Goal: Book appointment/travel/reservation

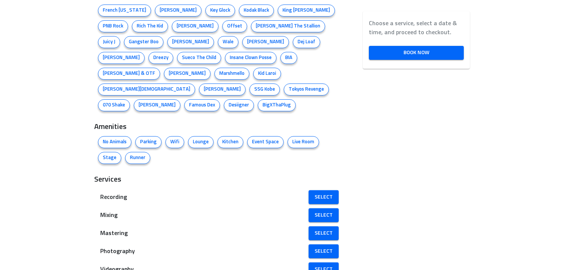
scroll to position [508, 0]
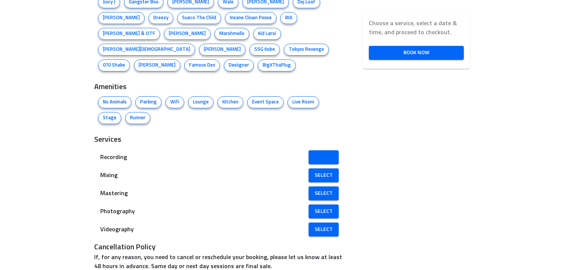
click at [315, 151] on link "Select" at bounding box center [323, 158] width 30 height 14
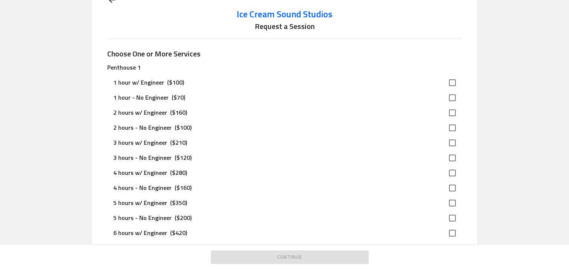
scroll to position [33, 0]
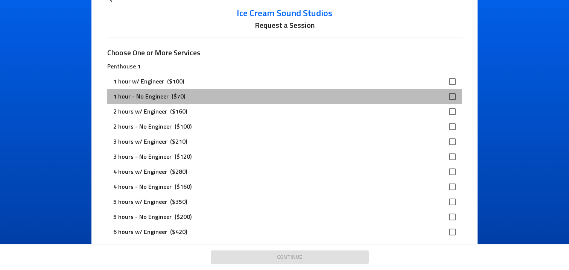
click at [351, 99] on div "1 hour - No Engineer ($70)" at bounding box center [278, 96] width 330 height 9
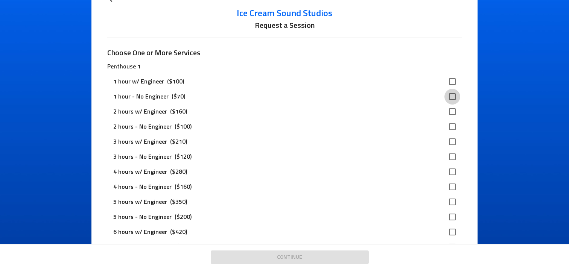
click at [451, 98] on input "checkbox" at bounding box center [453, 97] width 16 height 16
checkbox input "true"
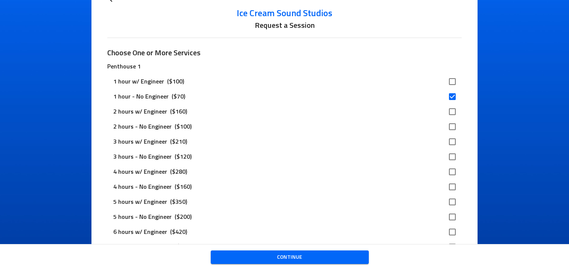
click at [297, 258] on span "Continue" at bounding box center [290, 257] width 146 height 9
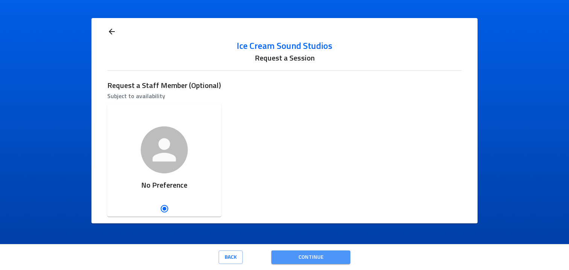
click at [304, 261] on span "Continue" at bounding box center [310, 257] width 67 height 9
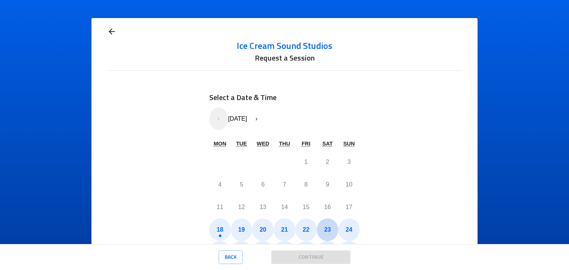
click at [329, 226] on button "23" at bounding box center [327, 230] width 21 height 23
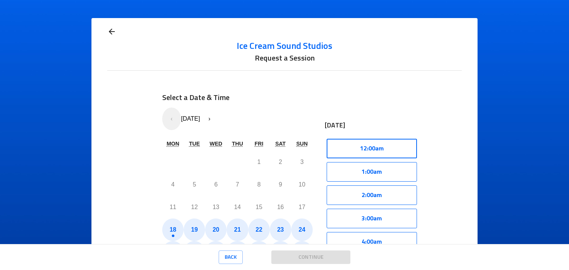
click at [370, 154] on button "12:00am" at bounding box center [372, 149] width 90 height 20
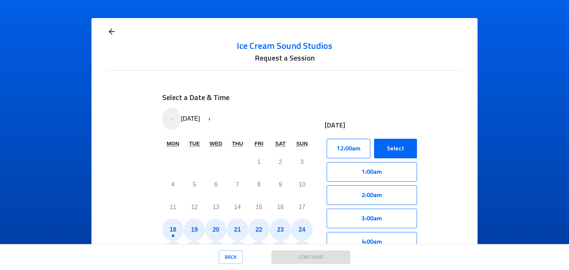
click at [392, 150] on button "Select" at bounding box center [395, 149] width 43 height 20
